Goal: Transaction & Acquisition: Purchase product/service

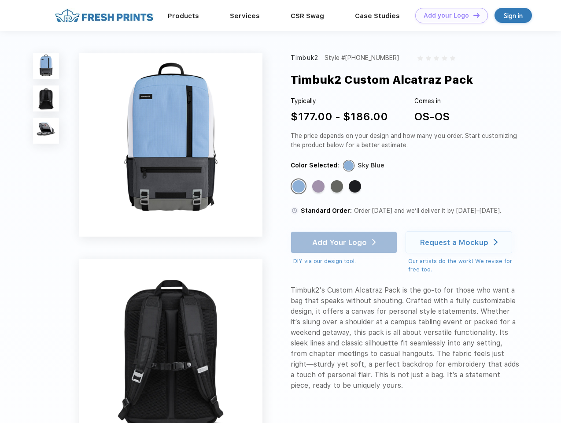
click at [448, 15] on link "Add your Logo Design Tool" at bounding box center [451, 15] width 73 height 15
click at [0, 0] on div "Design Tool" at bounding box center [0, 0] width 0 height 0
click at [473, 15] on link "Add your Logo Design Tool" at bounding box center [451, 15] width 73 height 15
click at [46, 66] on img at bounding box center [46, 66] width 26 height 26
click at [46, 99] on img at bounding box center [46, 98] width 26 height 26
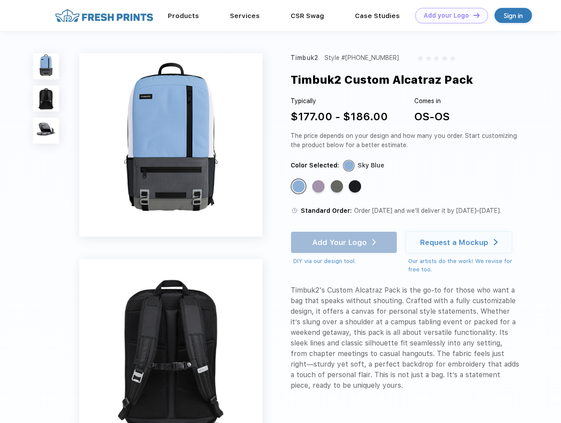
click at [46, 131] on img at bounding box center [46, 131] width 26 height 26
click at [299, 187] on div "Standard Color" at bounding box center [298, 186] width 12 height 12
click at [319, 187] on div "Standard Color" at bounding box center [318, 186] width 12 height 12
click at [338, 187] on div "Standard Color" at bounding box center [337, 186] width 12 height 12
click at [356, 187] on div "Standard Color" at bounding box center [355, 186] width 12 height 12
